Goal: Information Seeking & Learning: Find specific page/section

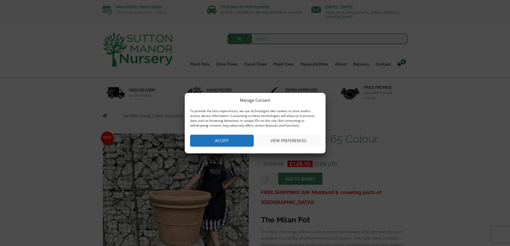
click at [211, 145] on button "Accept" at bounding box center [222, 141] width 64 height 12
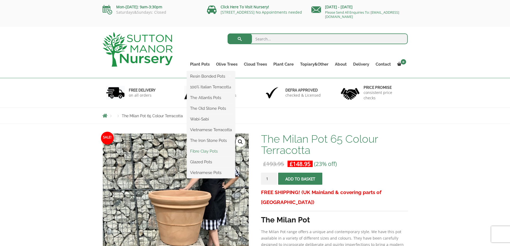
click at [205, 151] on link "Fibre Clay Pots" at bounding box center [211, 151] width 48 height 8
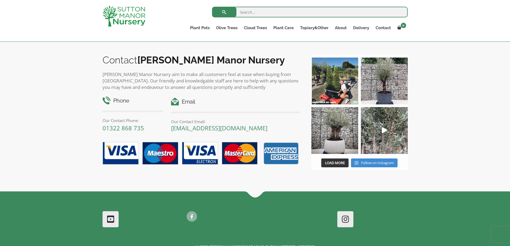
scroll to position [151, 0]
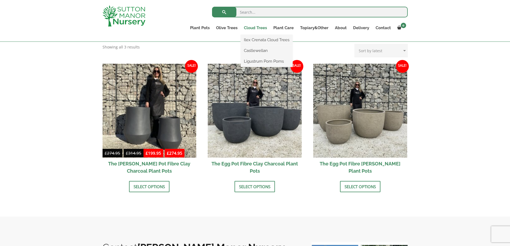
click at [255, 27] on link "Cloud Trees" at bounding box center [254, 27] width 29 height 7
click at [253, 41] on link "Ilex Crenata Cloud Trees" at bounding box center [266, 40] width 52 height 8
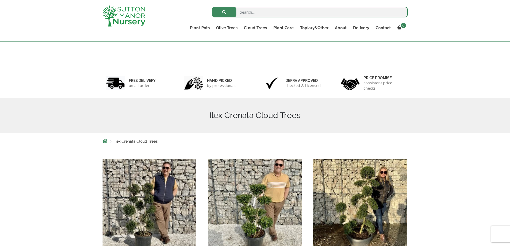
scroll to position [97, 0]
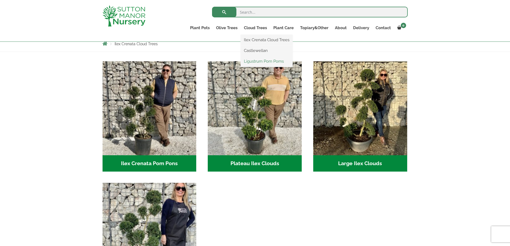
click at [253, 63] on link "Ligustrum Pom Poms" at bounding box center [266, 61] width 52 height 8
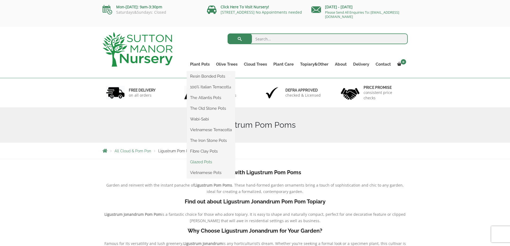
click at [195, 162] on link "Glazed Pots" at bounding box center [211, 162] width 48 height 8
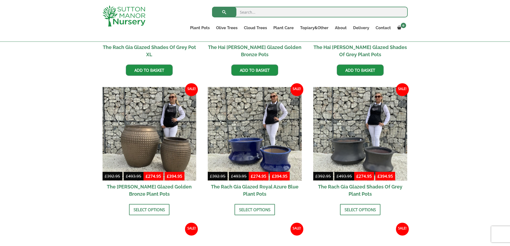
scroll to position [44, 0]
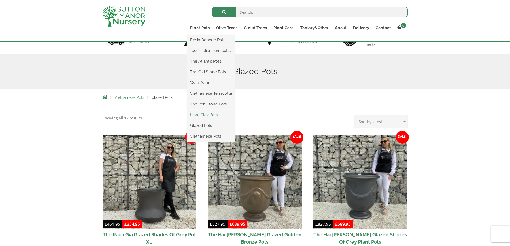
click at [201, 115] on link "Fibre Clay Pots" at bounding box center [211, 115] width 48 height 8
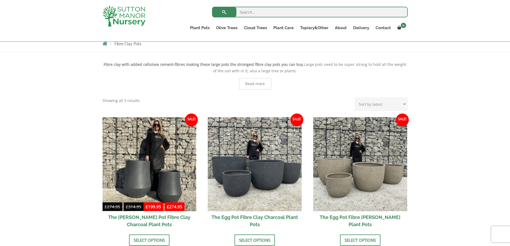
scroll to position [44, 0]
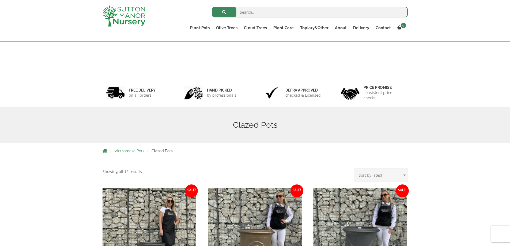
scroll to position [44, 0]
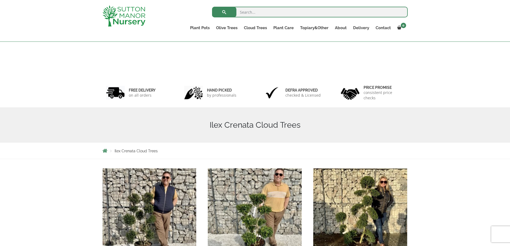
scroll to position [107, 0]
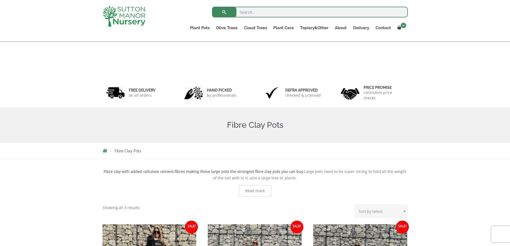
scroll to position [160, 0]
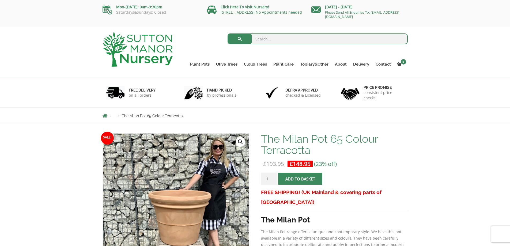
click at [262, 39] on input "search" at bounding box center [317, 38] width 180 height 11
type input "[GEOGRAPHIC_DATA]"
click at [227, 33] on button "submit" at bounding box center [239, 38] width 24 height 11
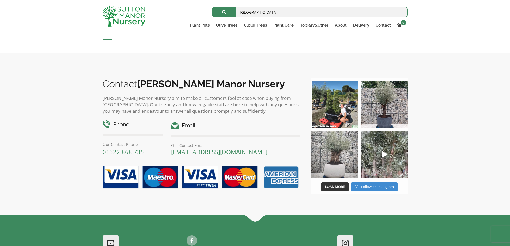
scroll to position [2425, 0]
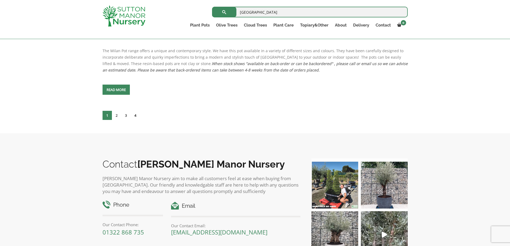
click at [135, 114] on link "4" at bounding box center [135, 115] width 9 height 9
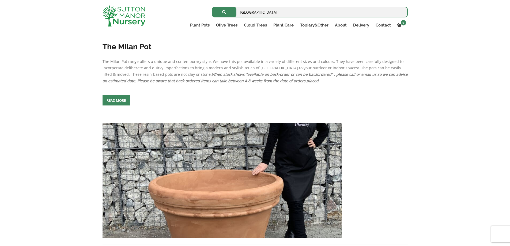
scroll to position [820, 0]
